Goal: Transaction & Acquisition: Purchase product/service

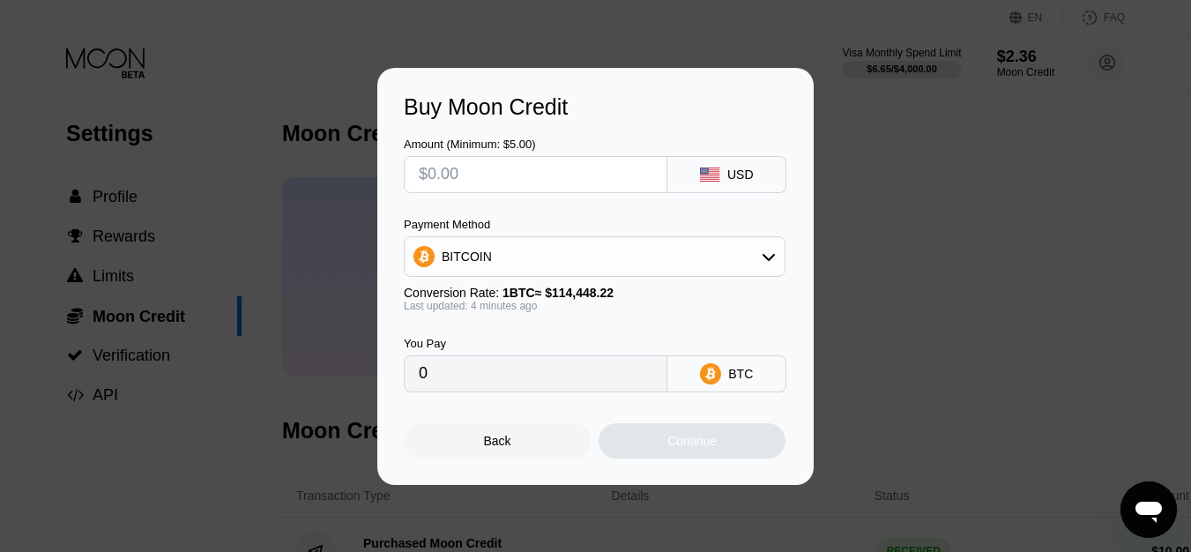
click at [874, 114] on div "Buy Moon Credit Amount (Minimum: $5.00) USD Payment Method BITCOIN Conversion R…" at bounding box center [595, 276] width 1191 height 417
click at [505, 448] on div "Back" at bounding box center [497, 441] width 27 height 14
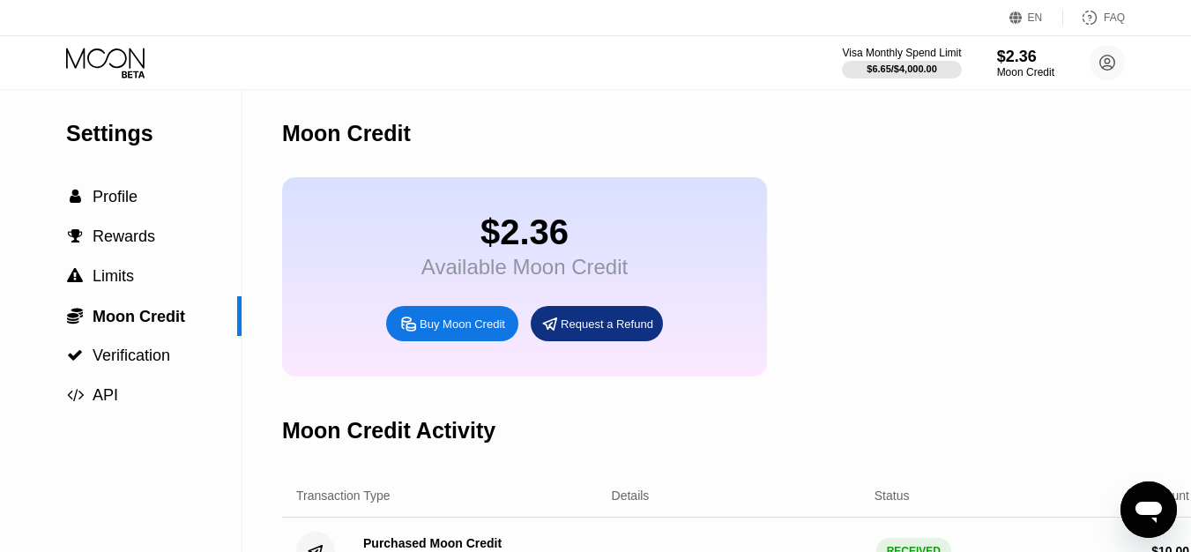
click at [546, 263] on div "$2.36 Available Moon Credit" at bounding box center [524, 245] width 206 height 67
click at [110, 198] on span "Profile" at bounding box center [115, 197] width 45 height 18
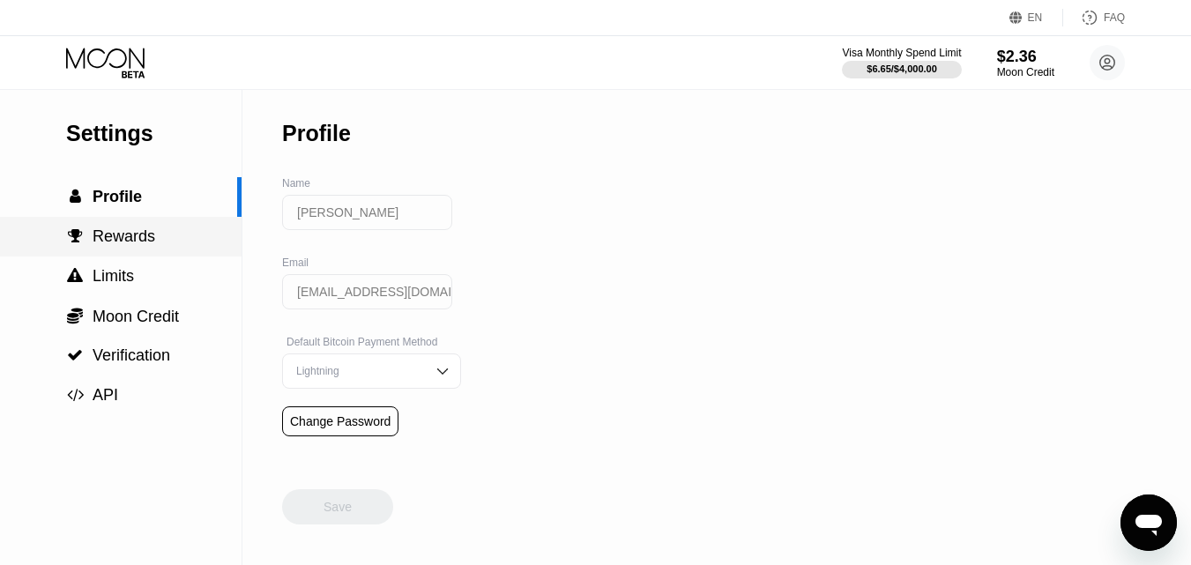
click at [110, 223] on div " Rewards" at bounding box center [121, 237] width 242 height 40
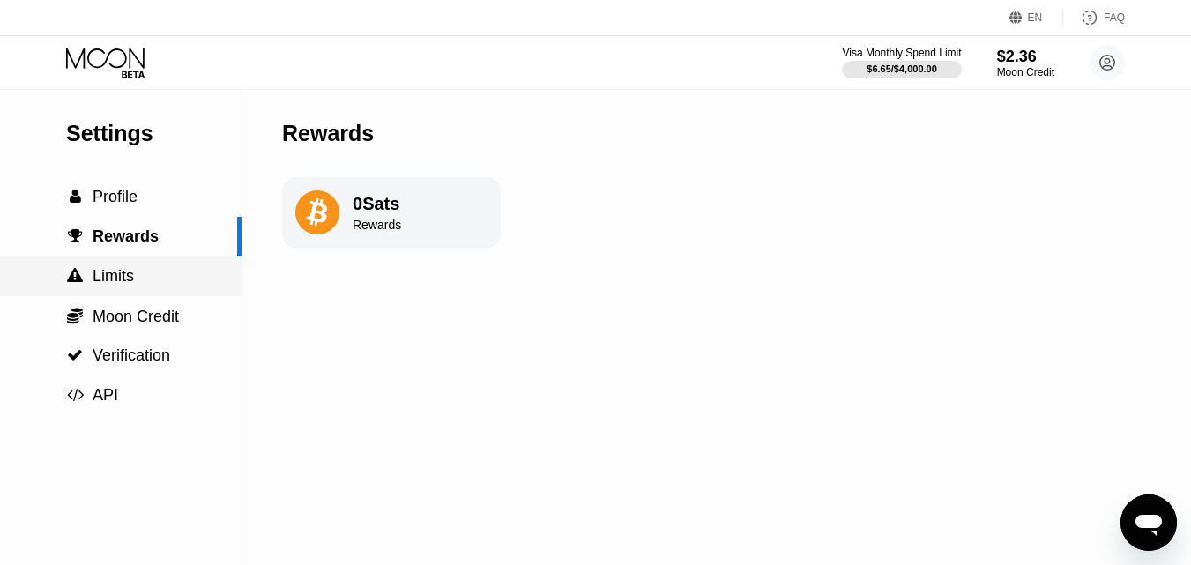
click at [115, 279] on span "Limits" at bounding box center [113, 276] width 41 height 18
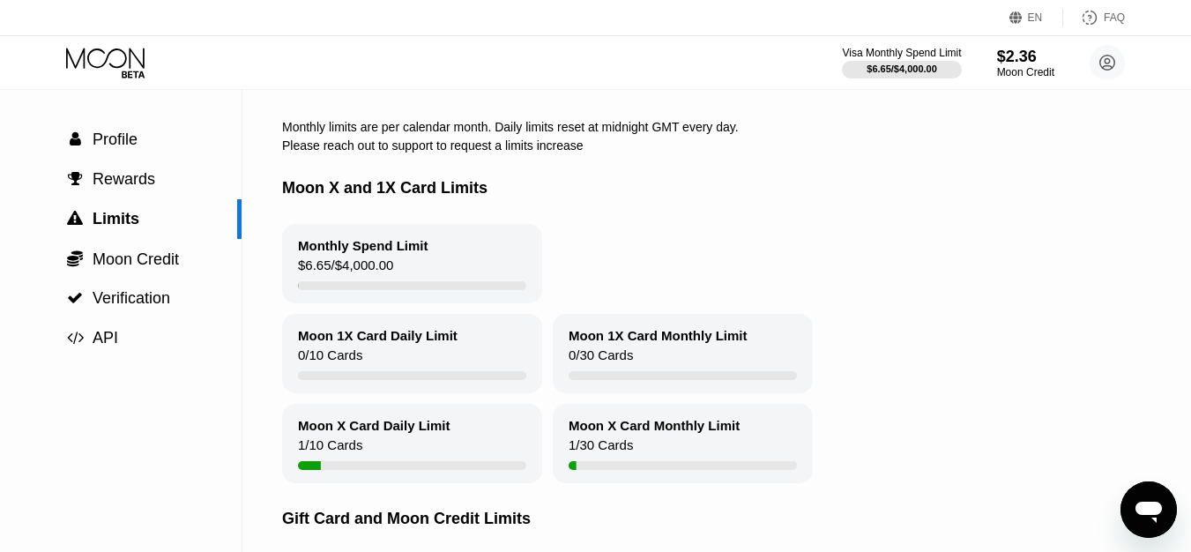
scroll to position [38, 0]
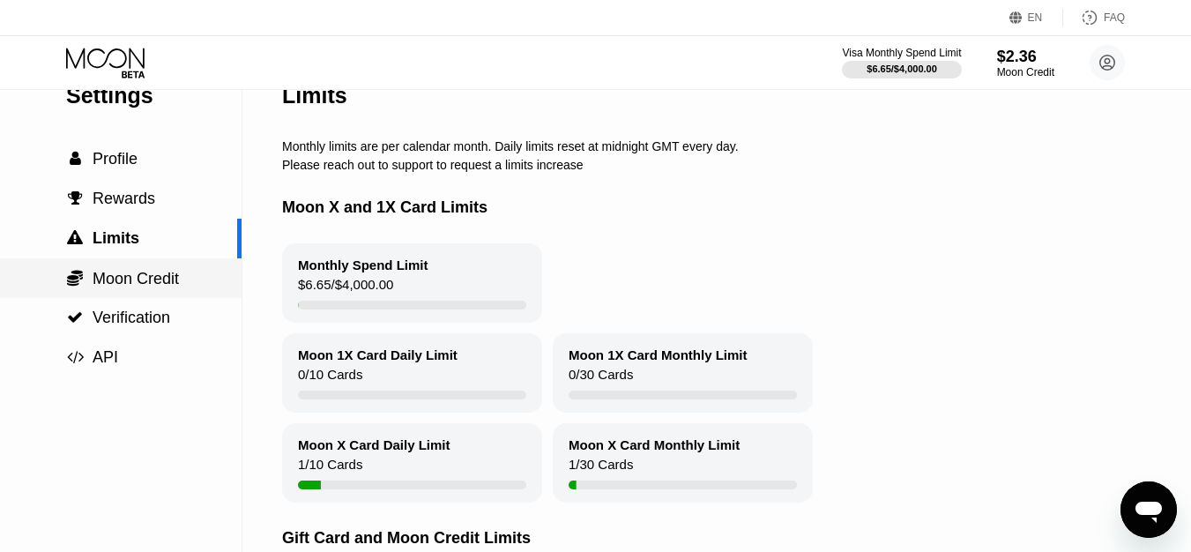
click at [147, 280] on span "Moon Credit" at bounding box center [136, 279] width 86 height 18
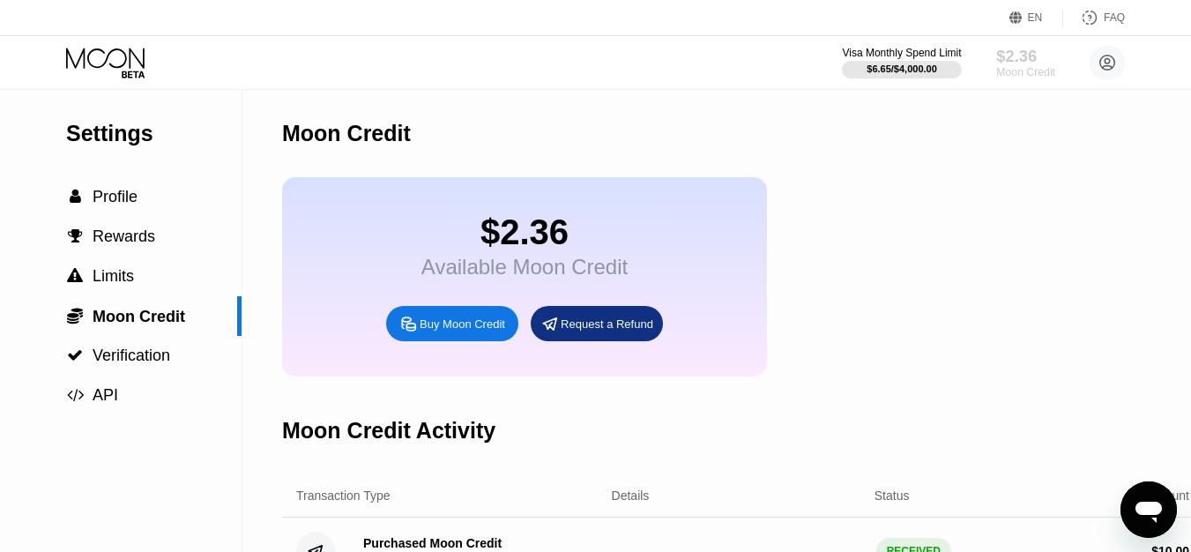
click at [1025, 61] on div "$2.36" at bounding box center [1025, 56] width 59 height 19
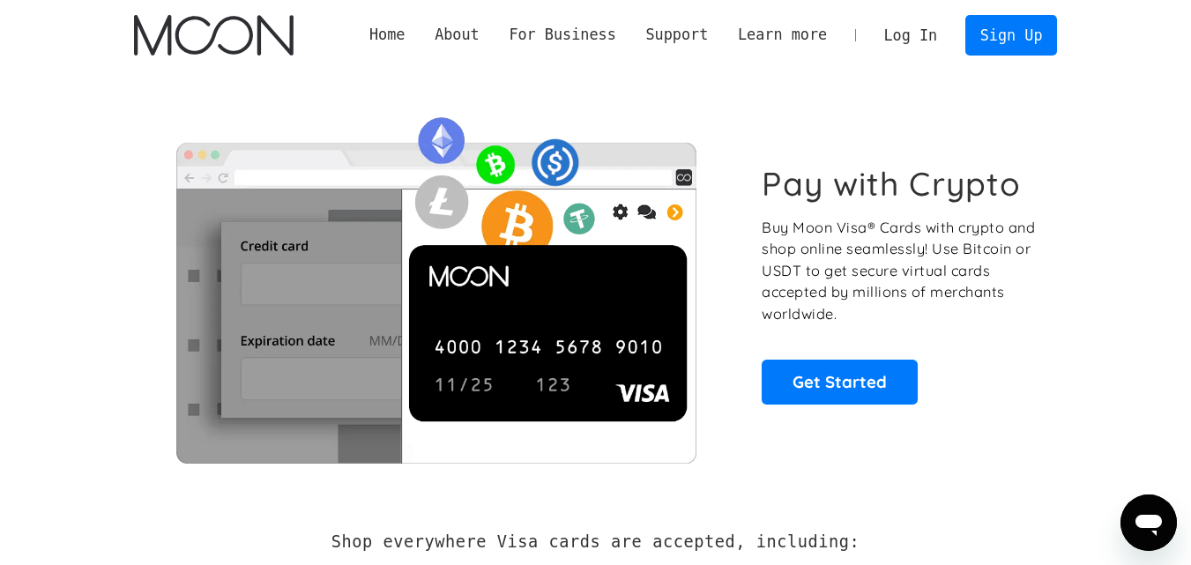
click at [943, 22] on link "Log In" at bounding box center [910, 35] width 83 height 39
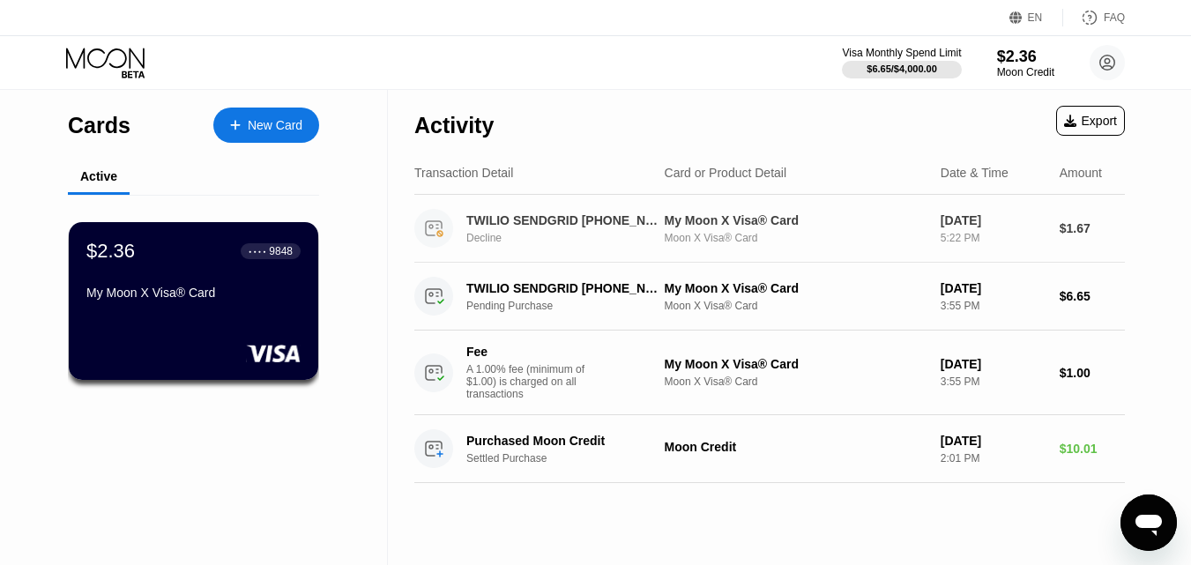
click at [685, 225] on div "My Moon X Visa® Card" at bounding box center [796, 220] width 262 height 14
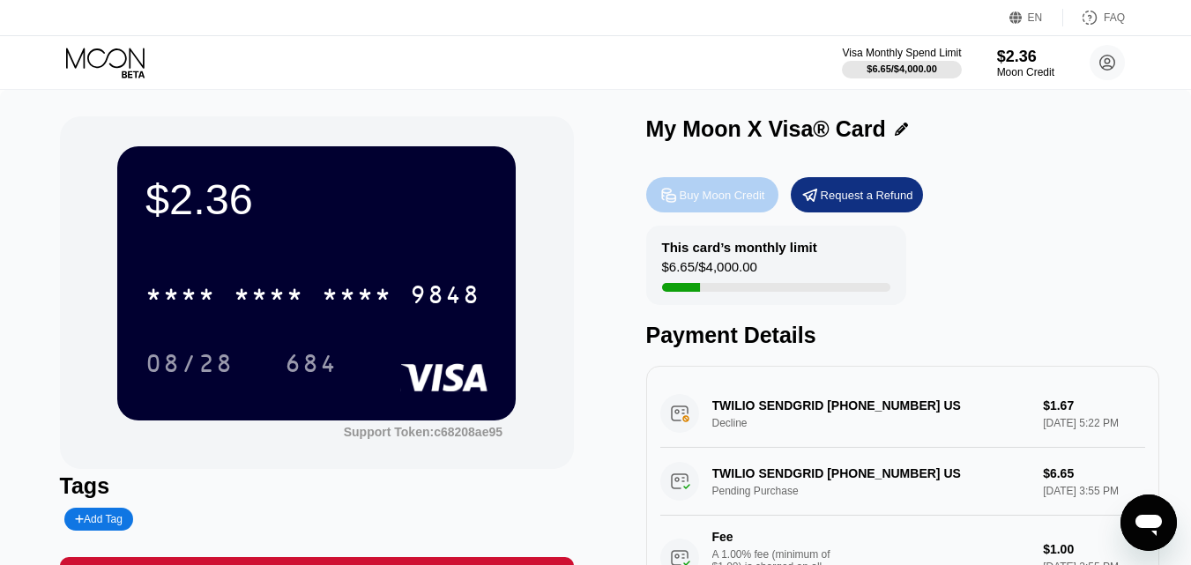
click at [699, 197] on div "Buy Moon Credit" at bounding box center [723, 195] width 86 height 15
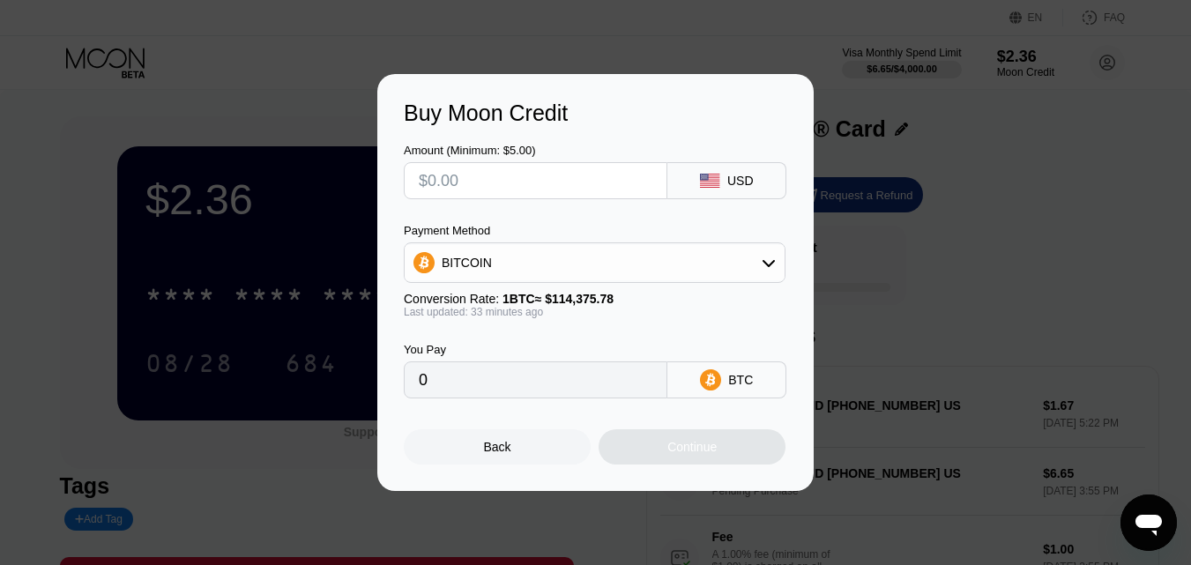
click at [627, 182] on input "text" at bounding box center [536, 180] width 234 height 35
type input "$4"
type input "0.00003489"
type input "$40"
type input "0.00034889"
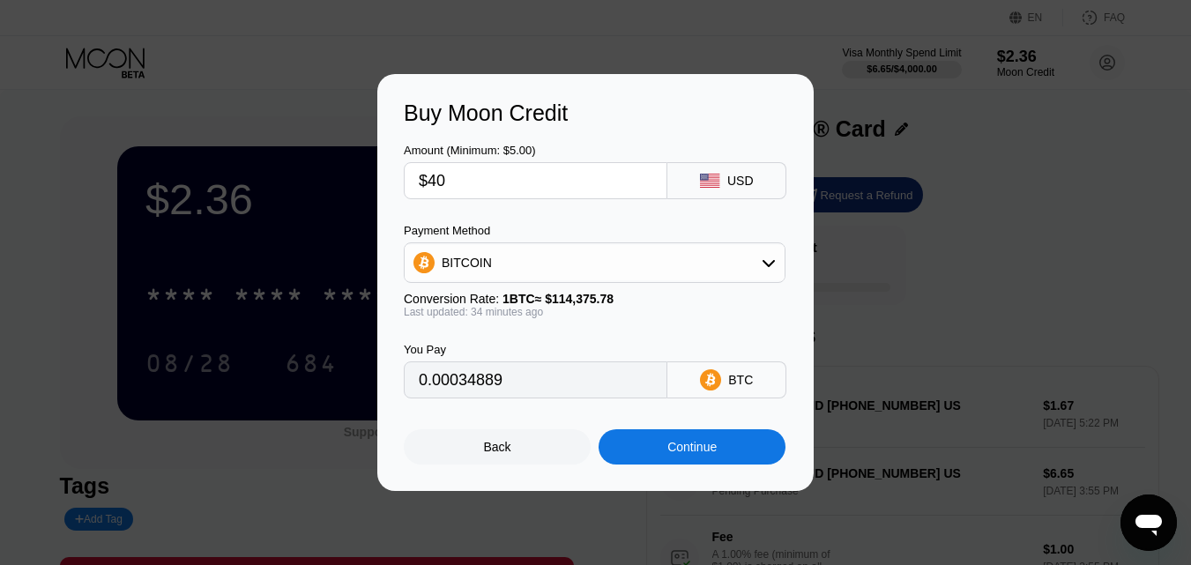
type input "$40"
click at [687, 272] on div "BITCOIN" at bounding box center [595, 262] width 380 height 35
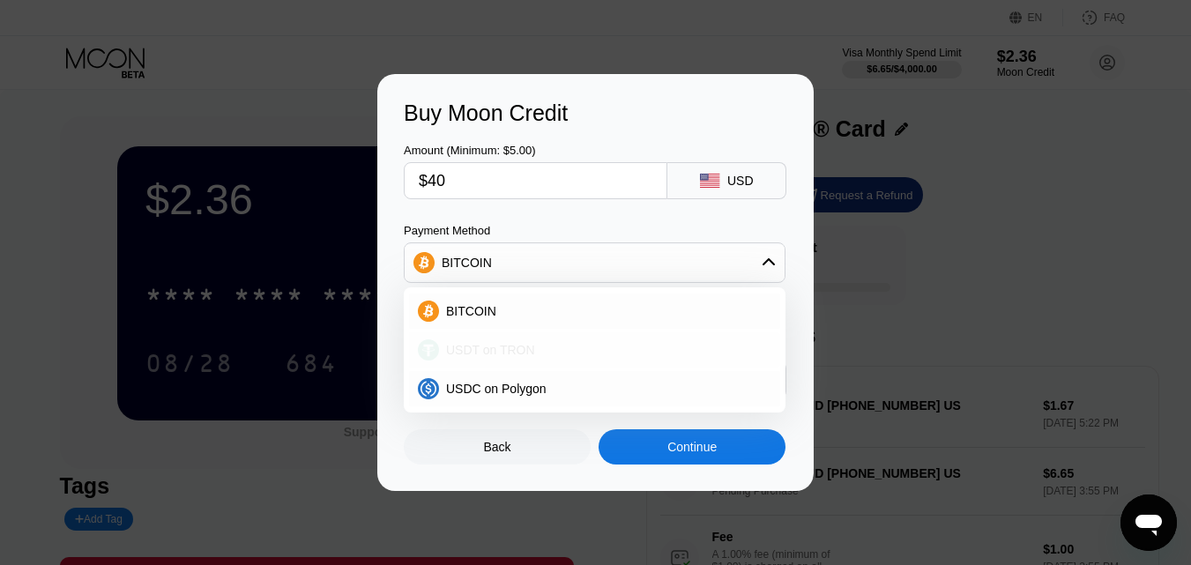
click at [529, 354] on div "USDT on TRON" at bounding box center [605, 350] width 332 height 14
type input "40.40"
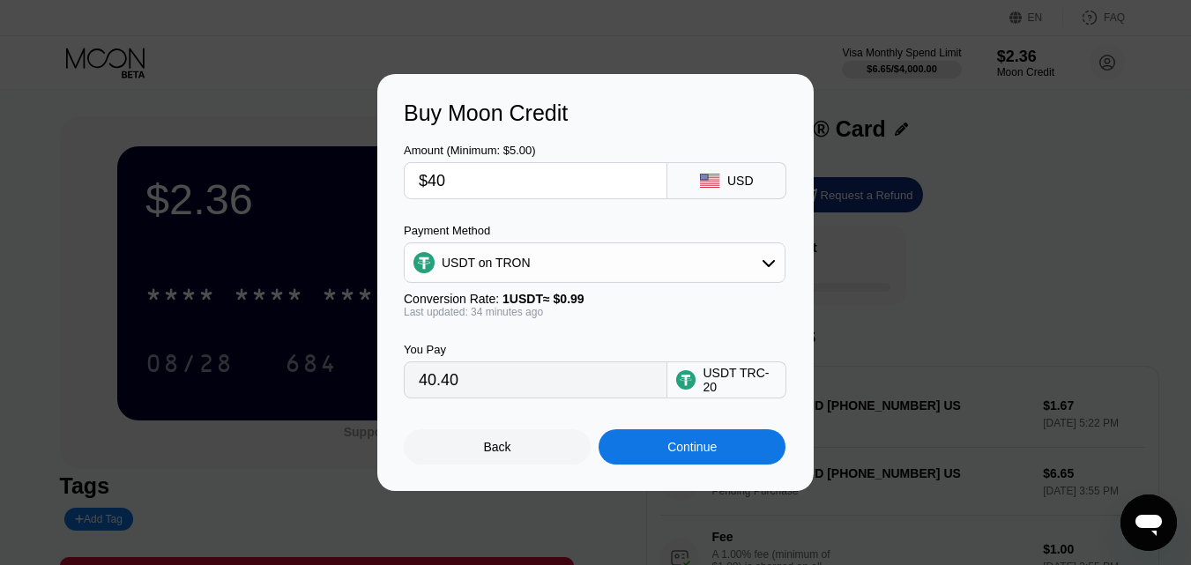
click at [664, 455] on div "Continue" at bounding box center [692, 446] width 187 height 35
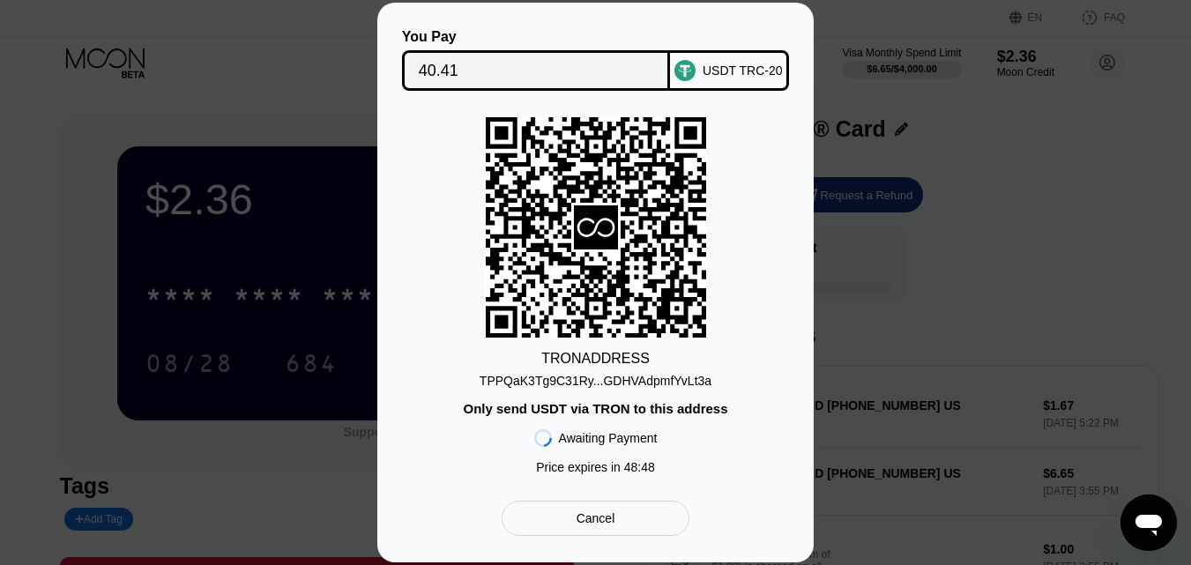
click at [934, 272] on div "You Pay 40.41 USDT TRC-20 TRON ADDRESS TPPQaK3Tg9C31Ry...GDHVAdpmfYvLt3a Only s…" at bounding box center [595, 283] width 1191 height 560
